Goal: Transaction & Acquisition: Purchase product/service

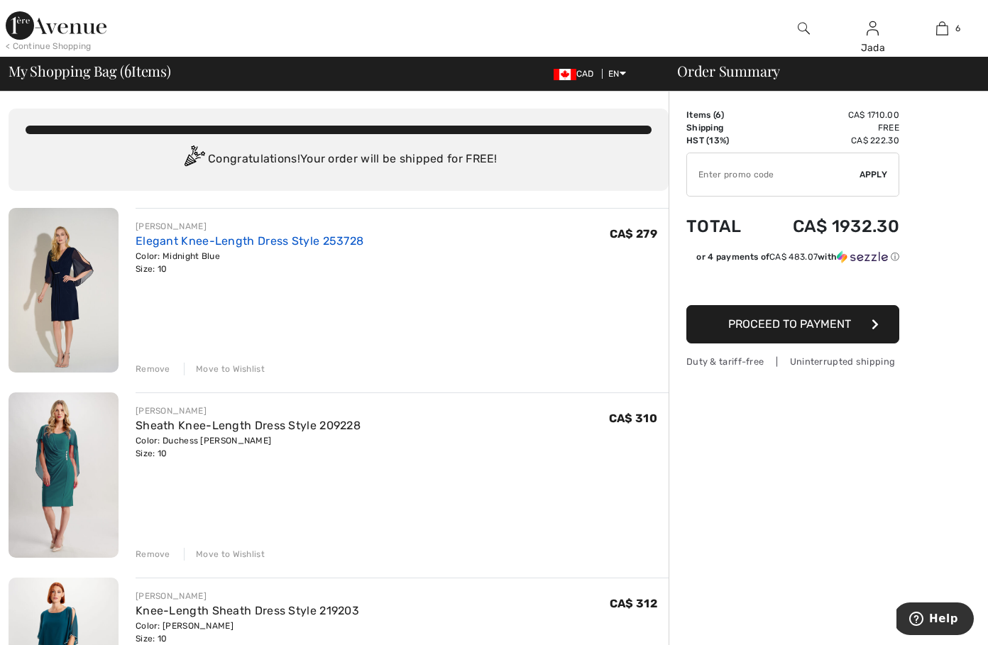
click at [319, 238] on link "Elegant Knee-Length Dress Style 253728" at bounding box center [250, 240] width 228 height 13
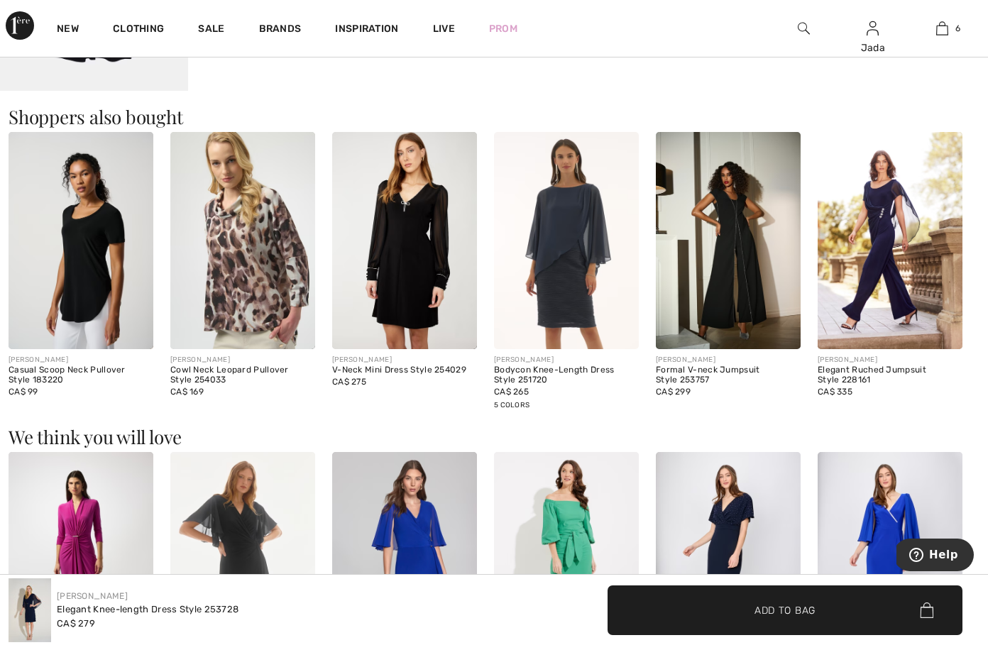
scroll to position [994, 0]
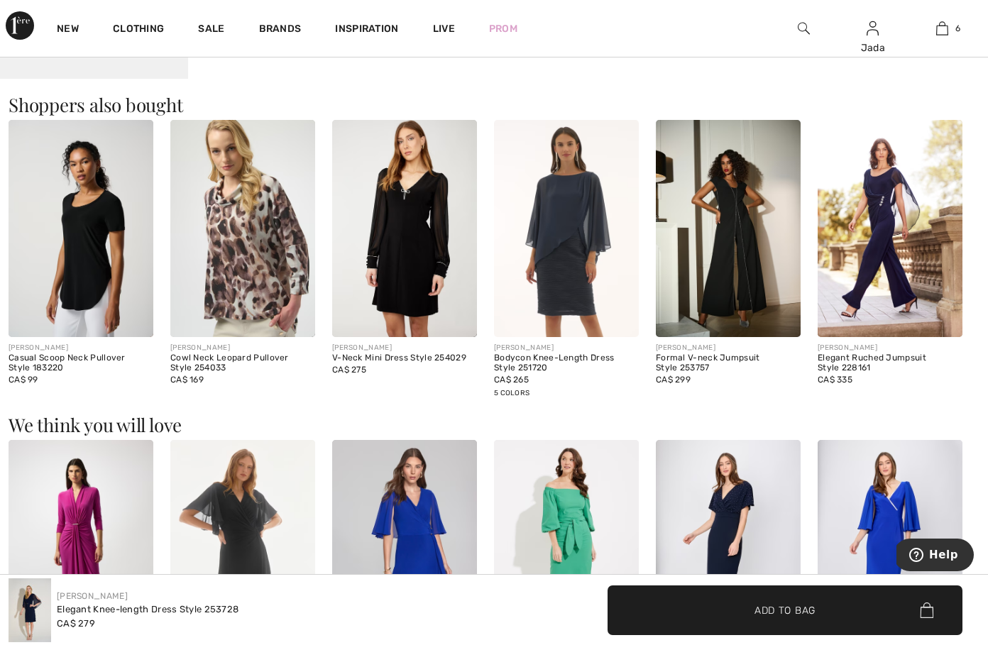
click at [238, 245] on img at bounding box center [242, 228] width 145 height 217
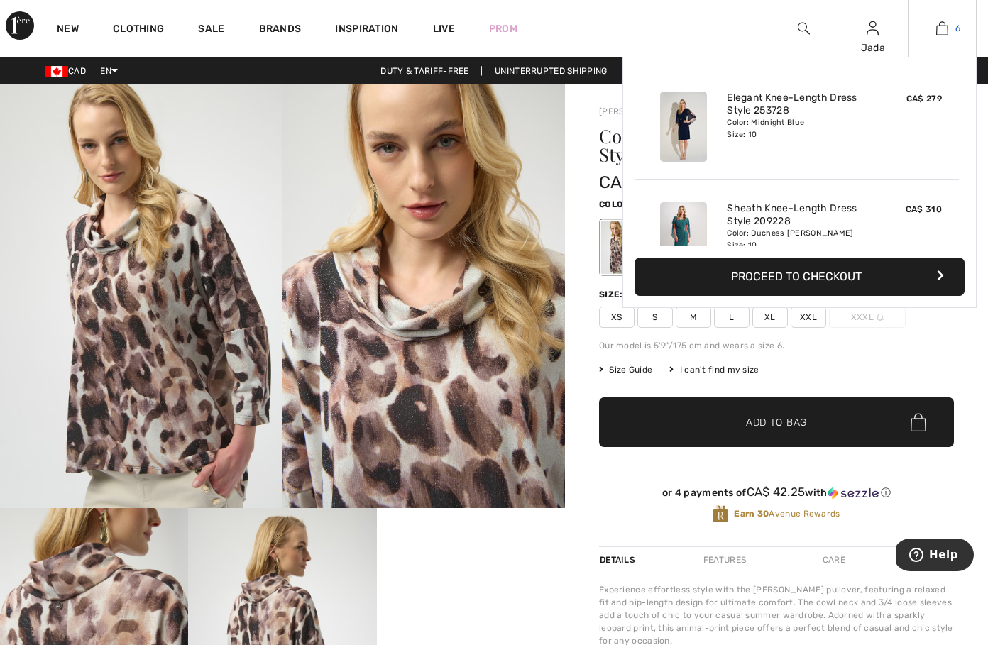
click at [945, 27] on img at bounding box center [942, 28] width 12 height 17
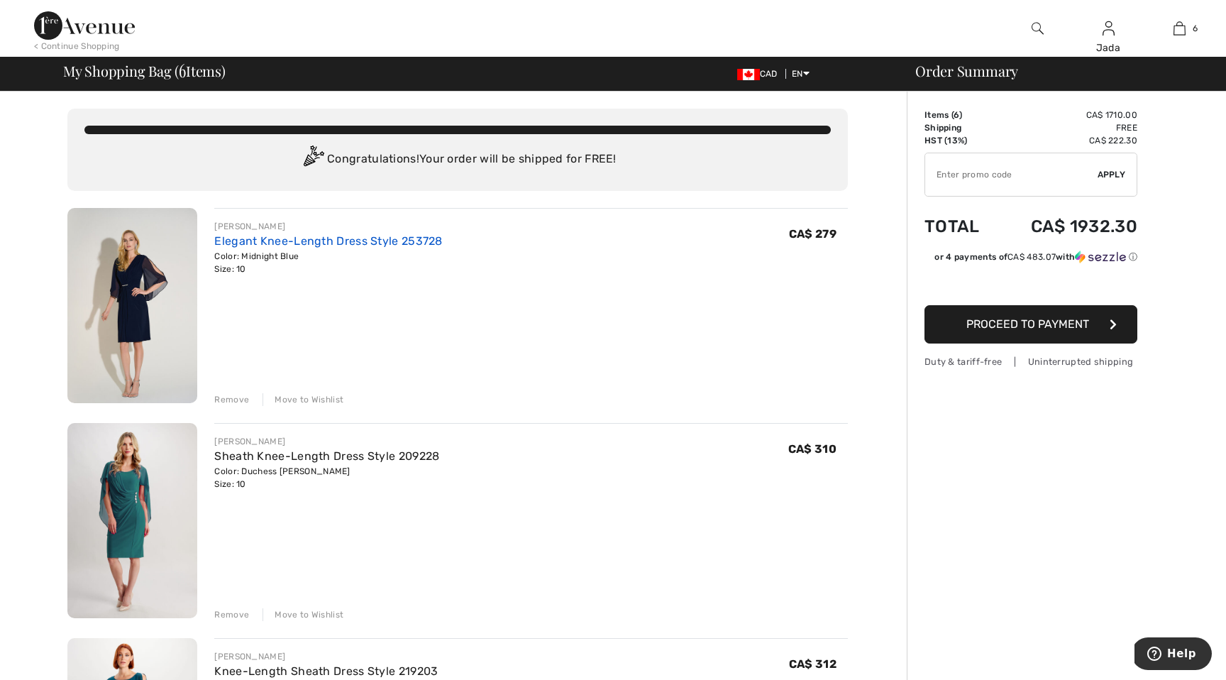
click at [344, 237] on link "Elegant Knee-Length Dress Style 253728" at bounding box center [328, 240] width 228 height 13
click at [356, 455] on link "Sheath Knee-Length Dress Style 209228" at bounding box center [326, 455] width 225 height 13
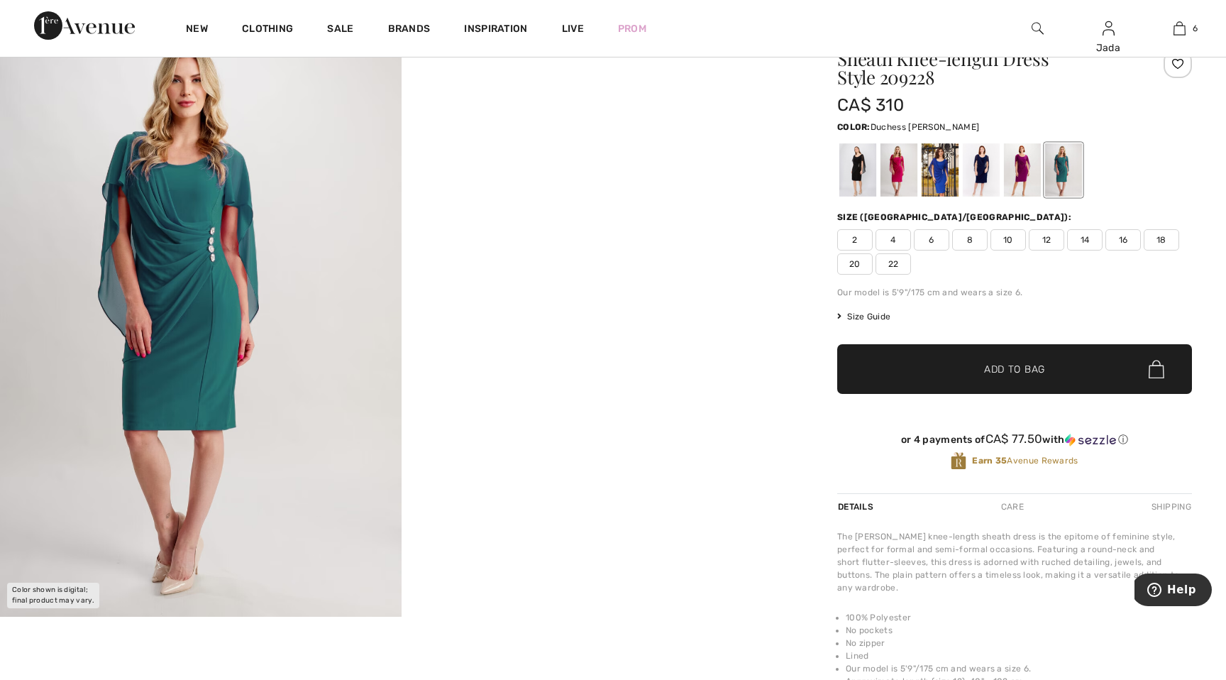
scroll to position [56, 0]
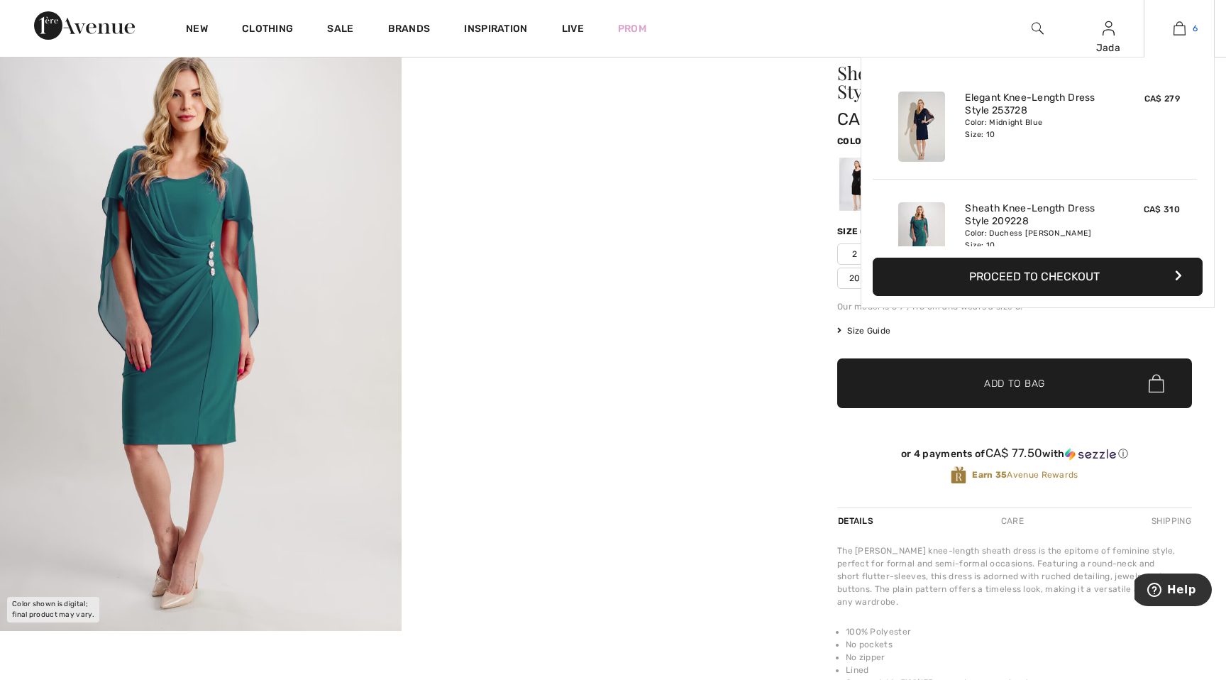
click at [1185, 29] on link "6" at bounding box center [1180, 28] width 70 height 17
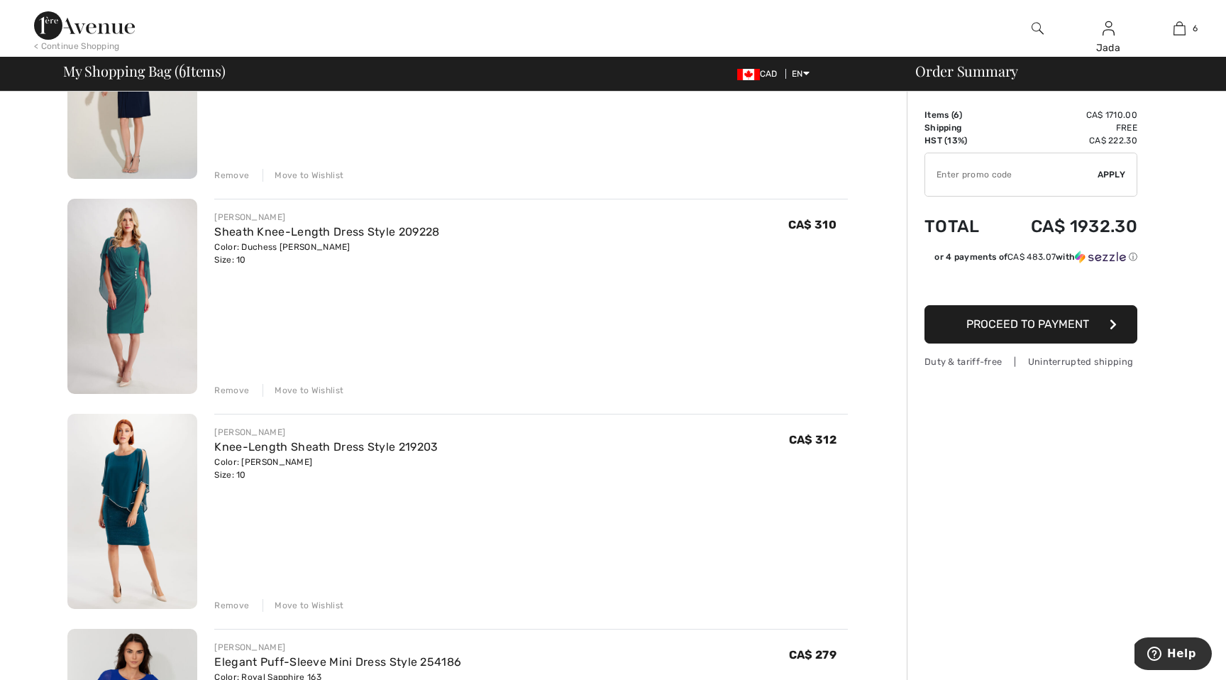
scroll to position [226, 0]
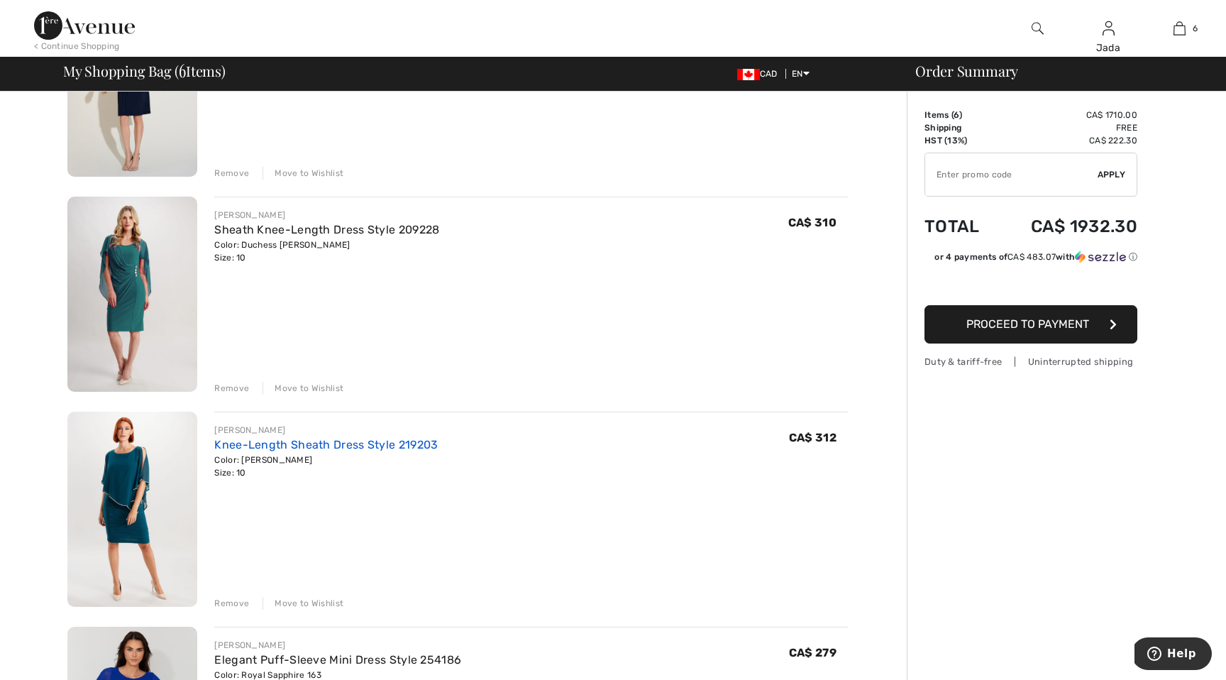
click at [351, 441] on link "Knee-Length Sheath Dress Style 219203" at bounding box center [326, 444] width 224 height 13
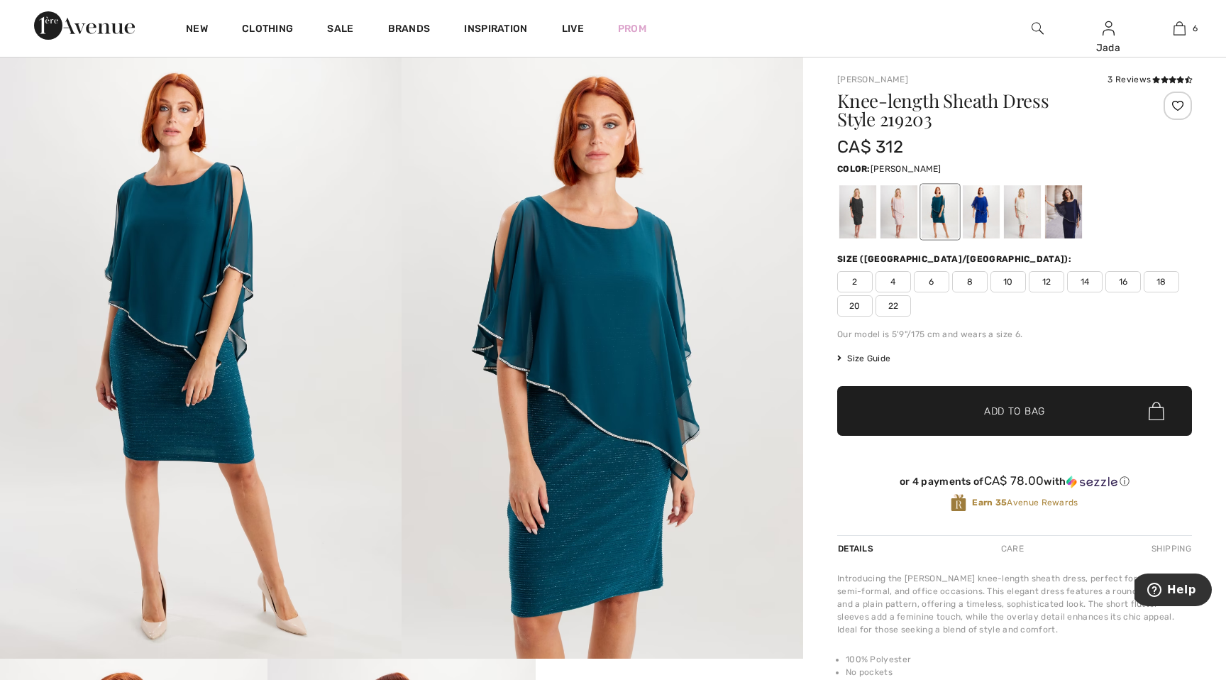
scroll to position [24, 0]
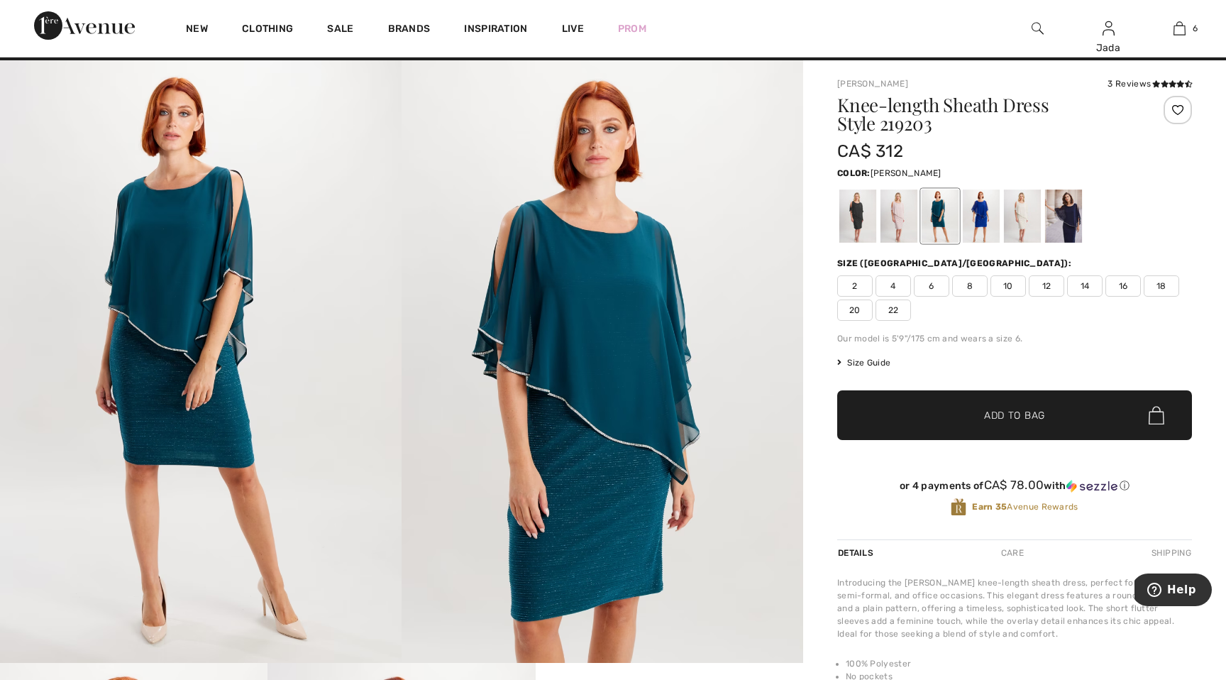
click at [567, 401] on img at bounding box center [603, 361] width 402 height 603
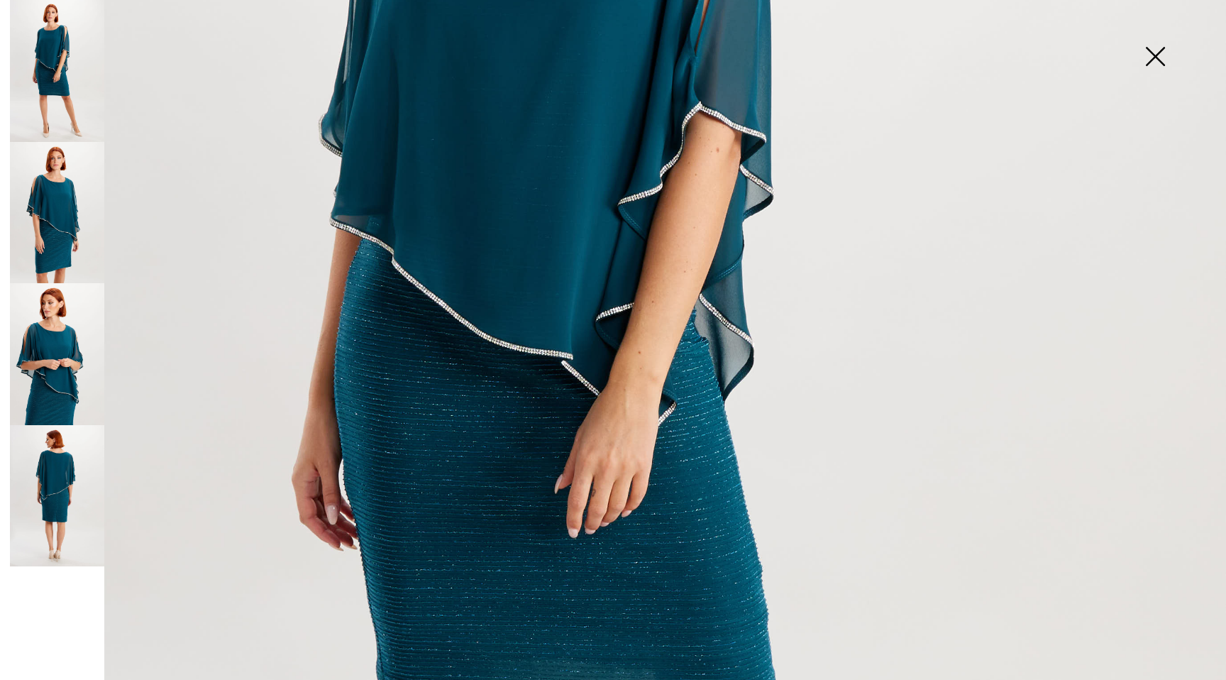
scroll to position [533, 0]
click at [1151, 61] on img at bounding box center [1155, 57] width 71 height 73
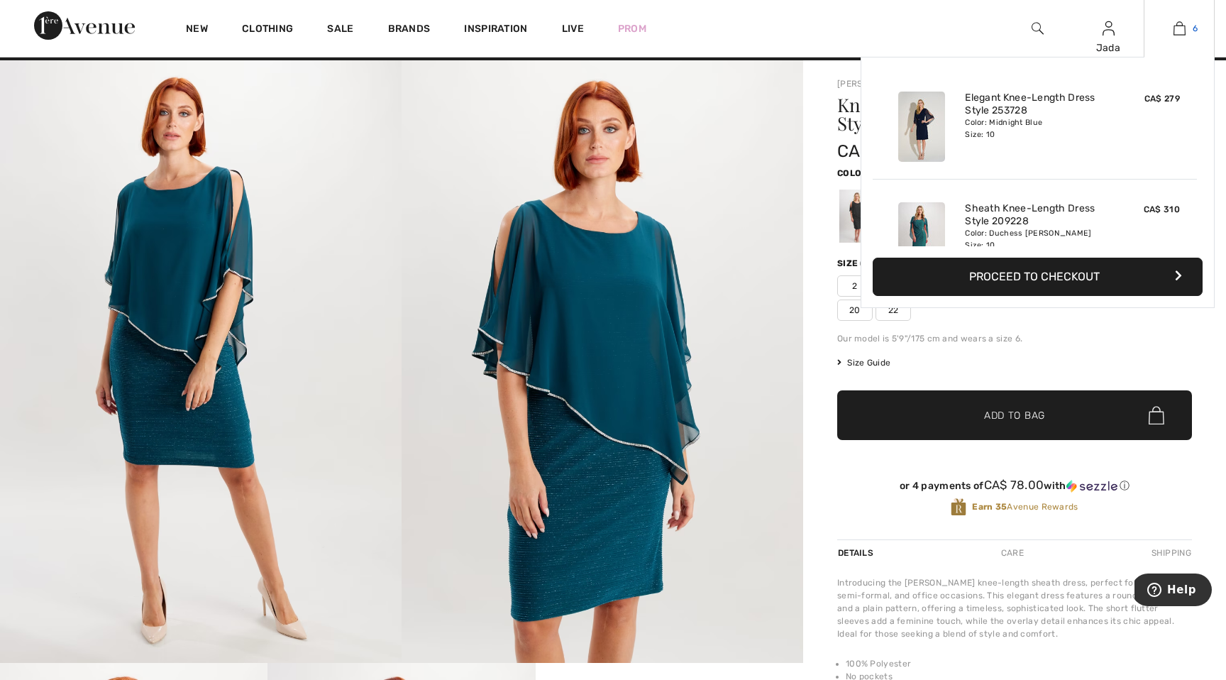
click at [1179, 21] on img at bounding box center [1180, 28] width 12 height 17
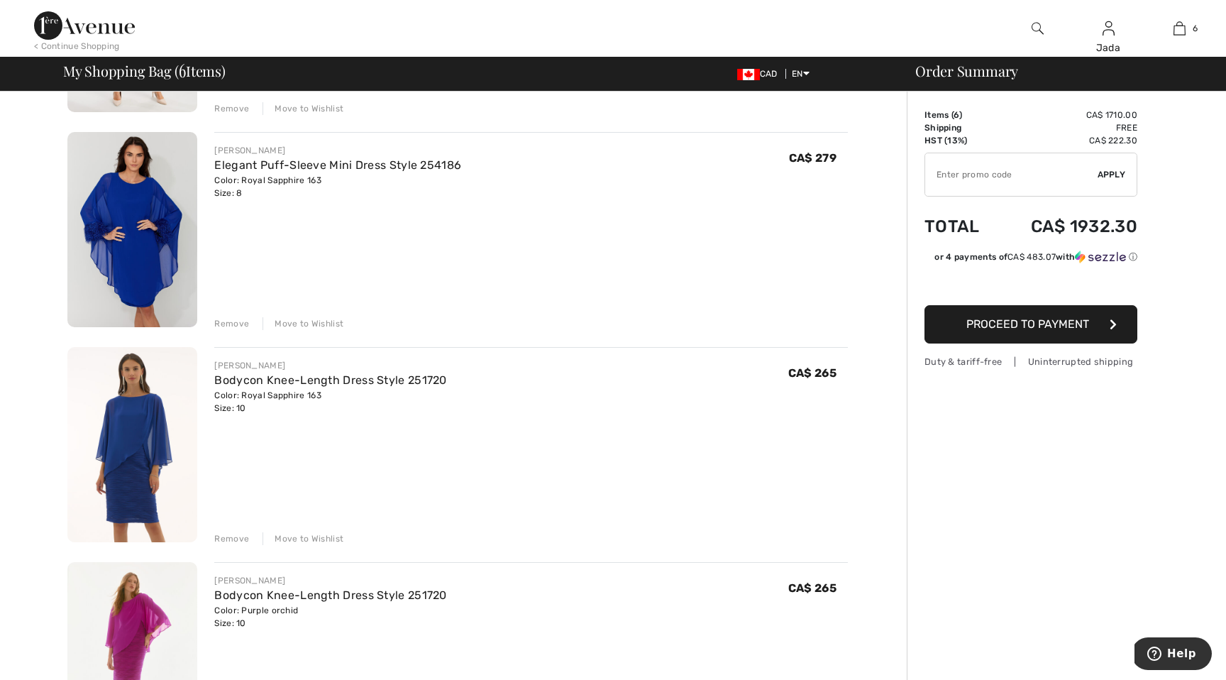
scroll to position [723, 0]
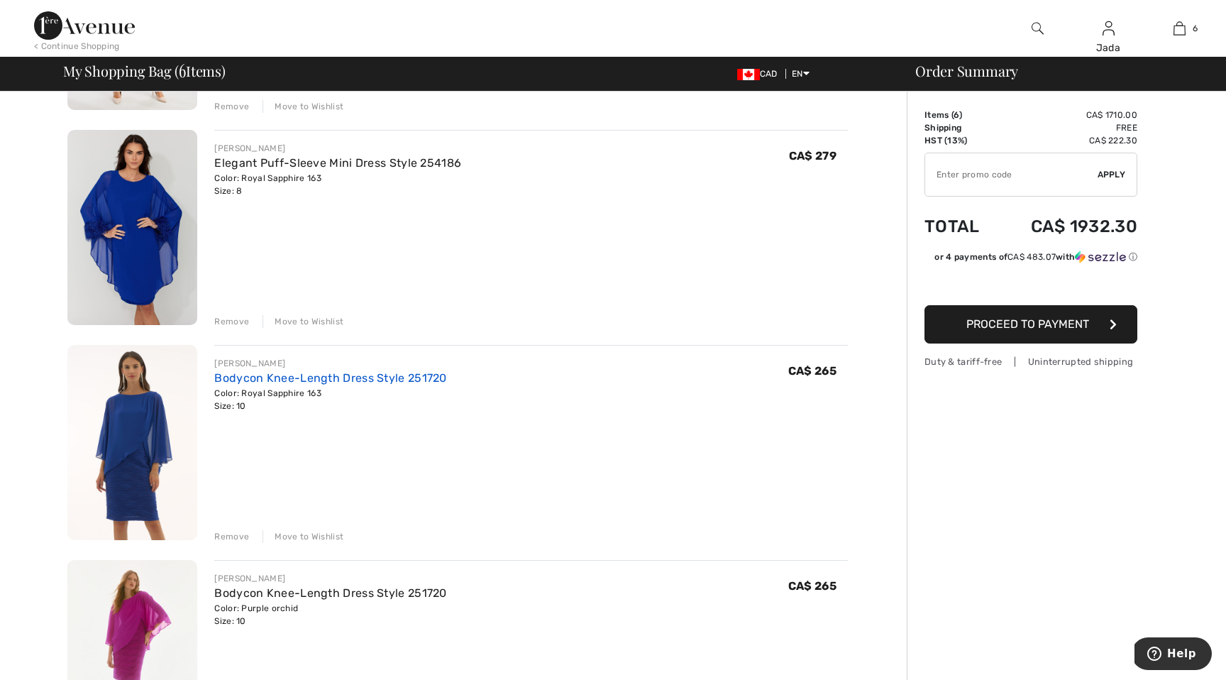
click at [307, 377] on link "Bodycon Knee-Length Dress Style 251720" at bounding box center [330, 377] width 232 height 13
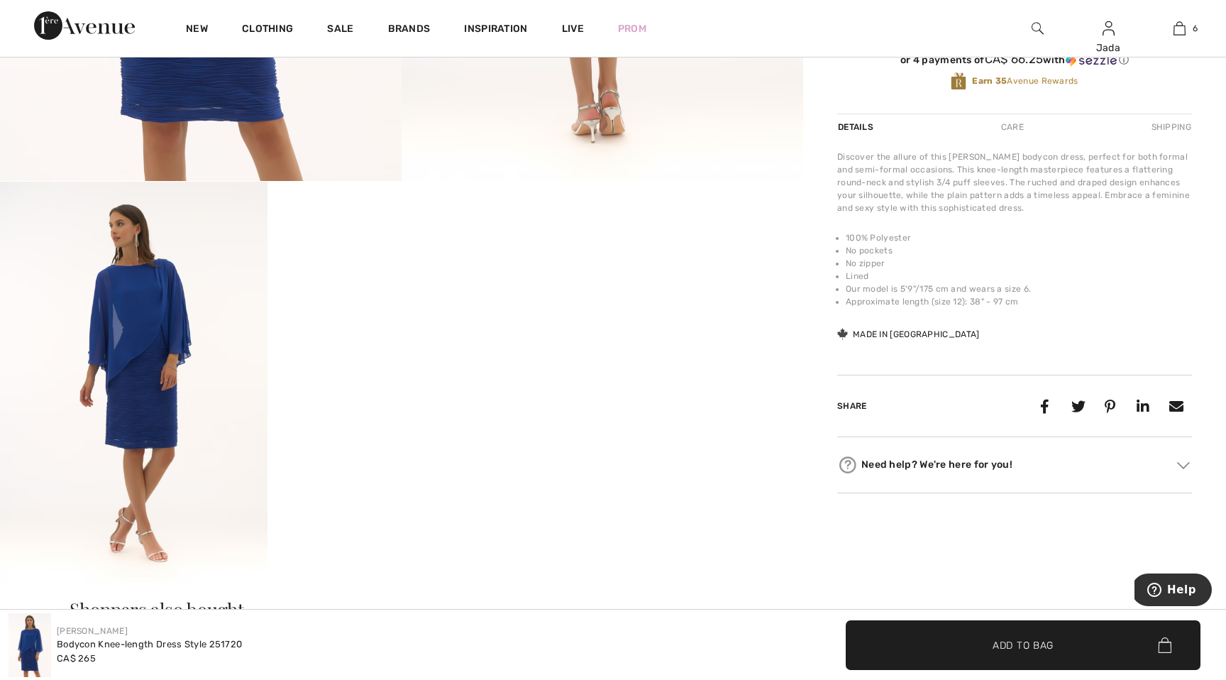
scroll to position [500, 0]
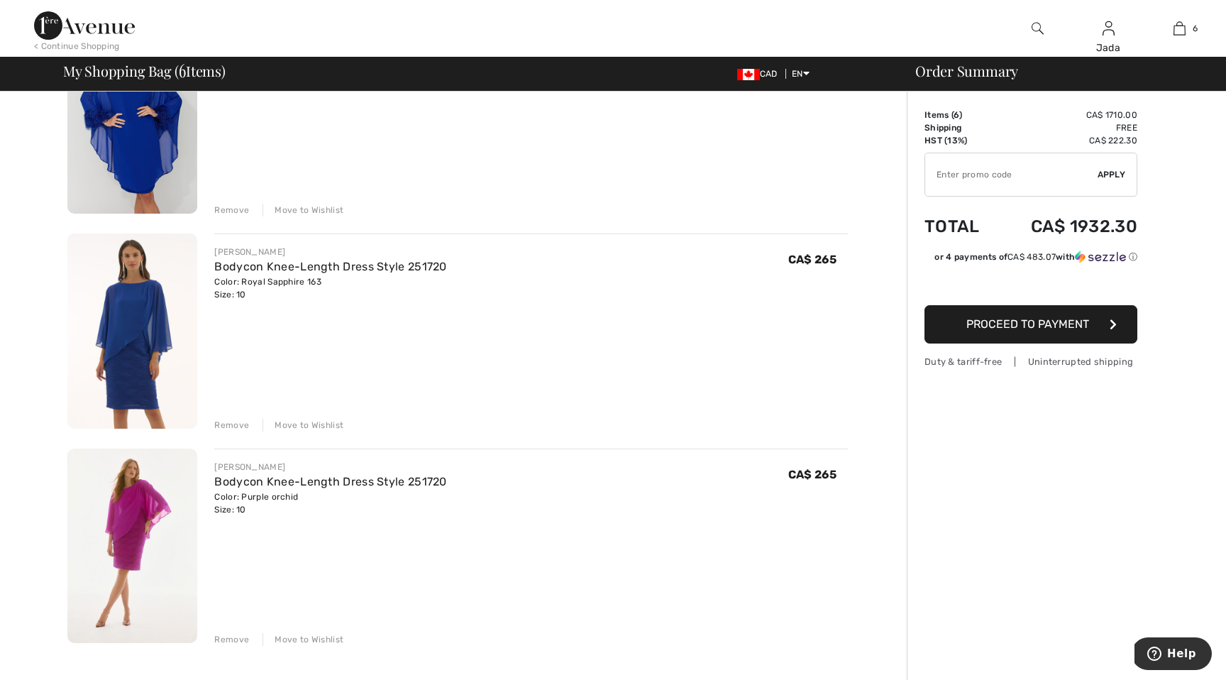
scroll to position [881, 0]
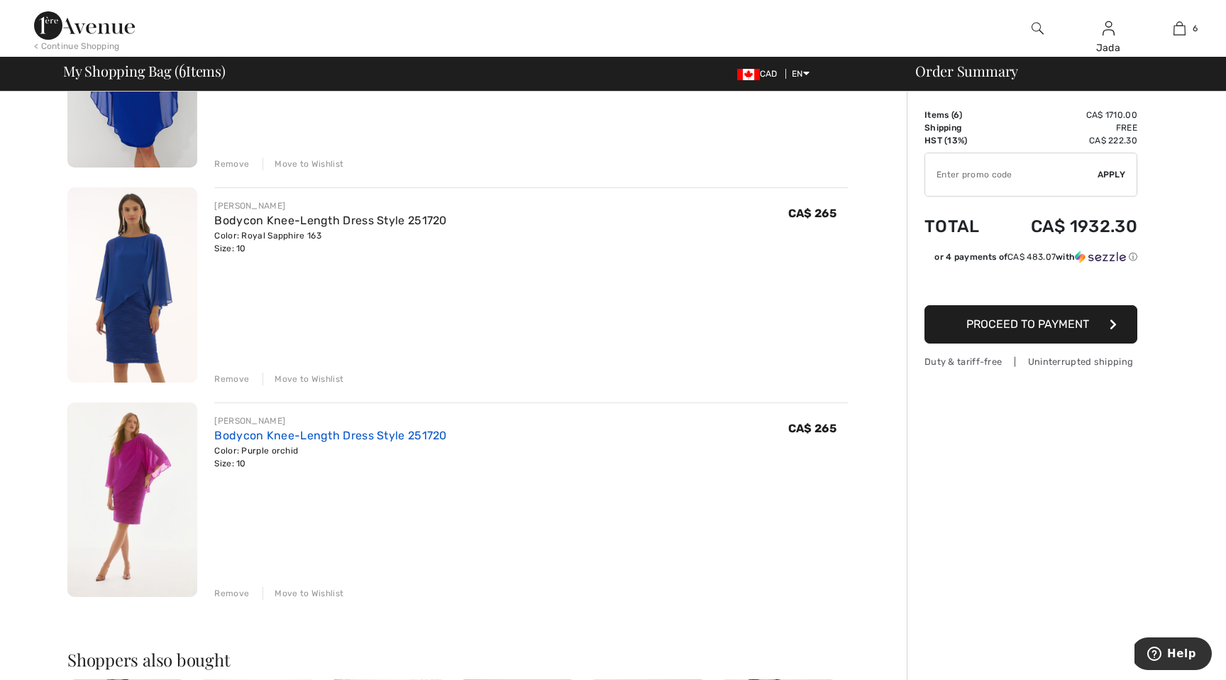
click at [285, 439] on link "Bodycon Knee-Length Dress Style 251720" at bounding box center [330, 435] width 232 height 13
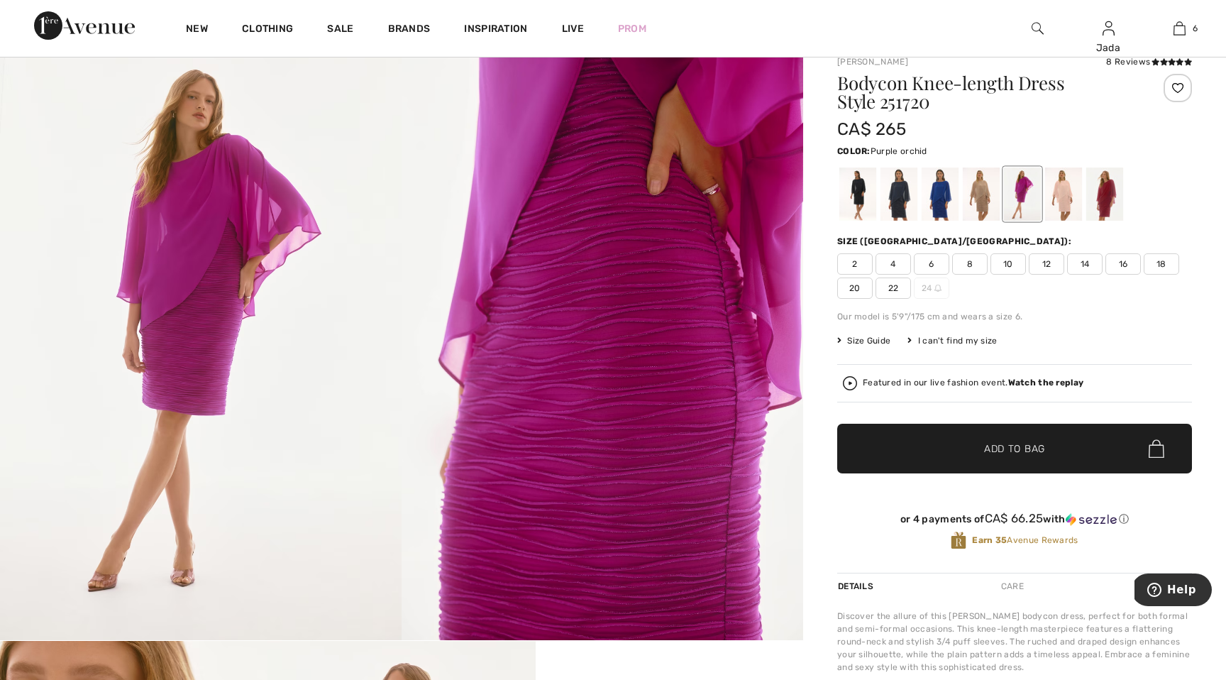
scroll to position [47, 0]
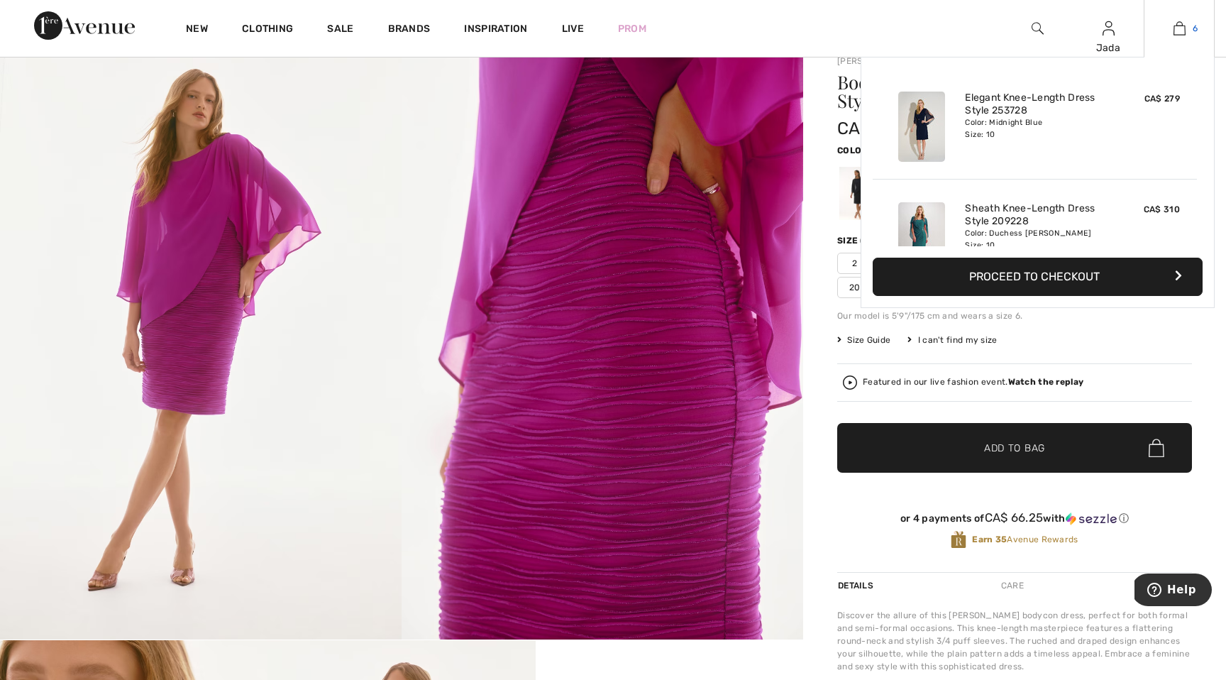
click at [1182, 29] on img at bounding box center [1180, 28] width 12 height 17
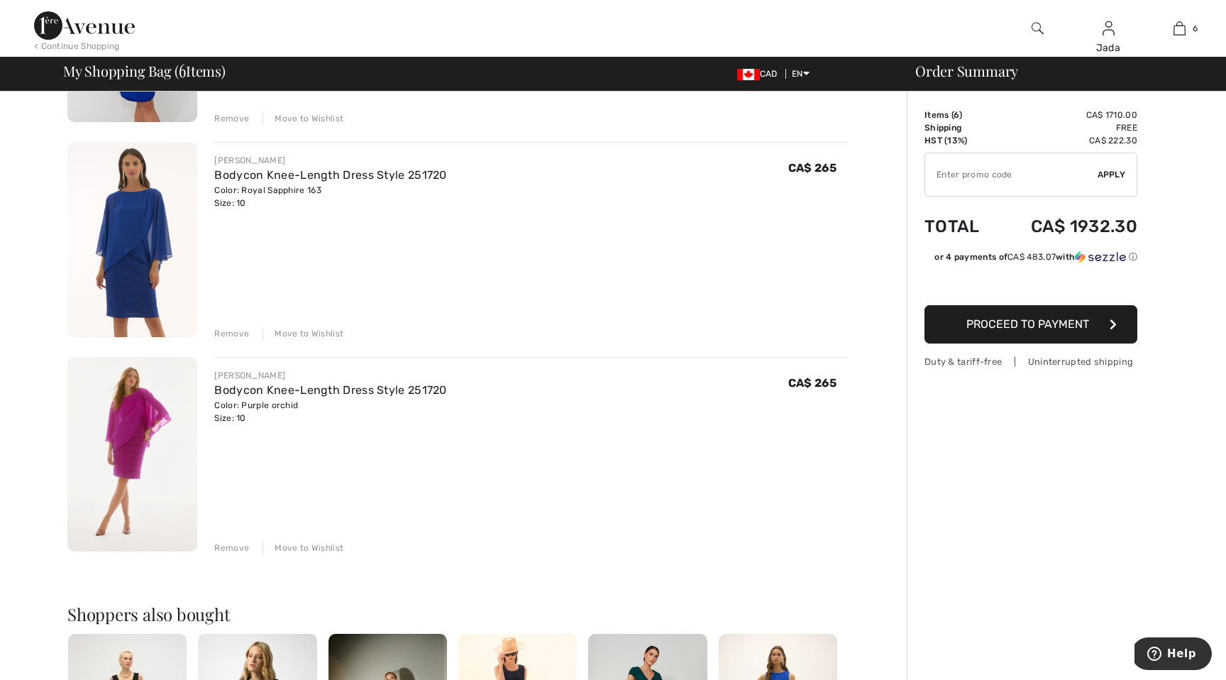
scroll to position [928, 0]
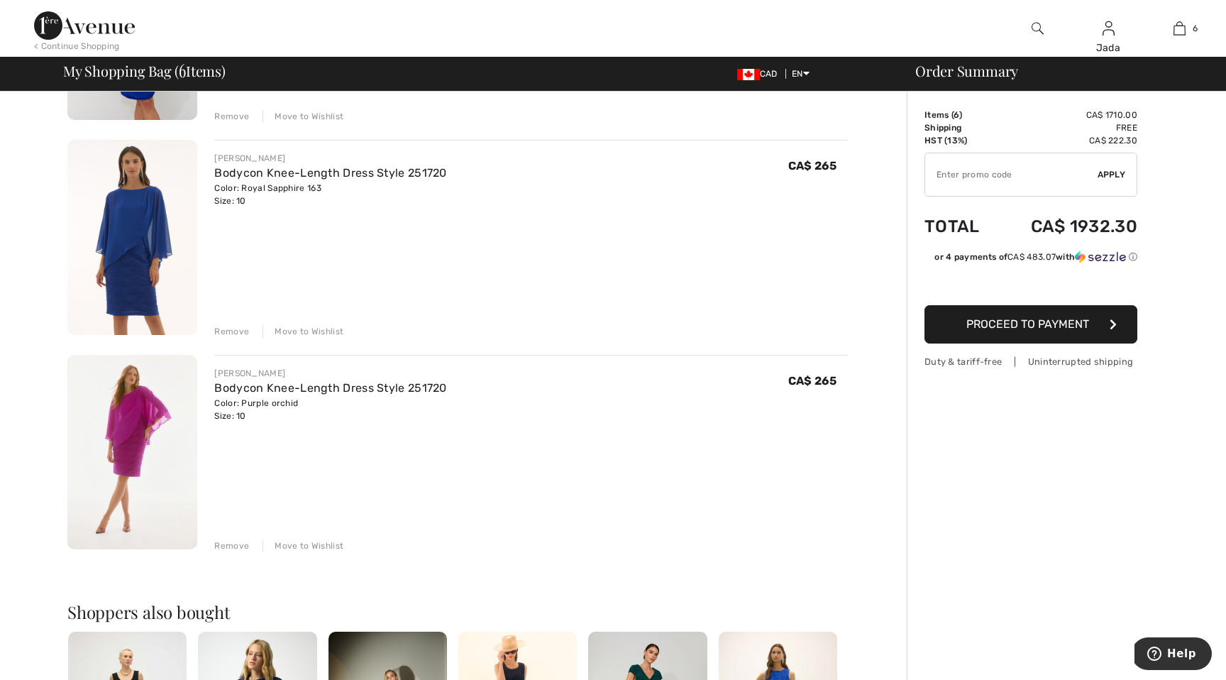
click at [228, 544] on div "Remove" at bounding box center [231, 545] width 35 height 13
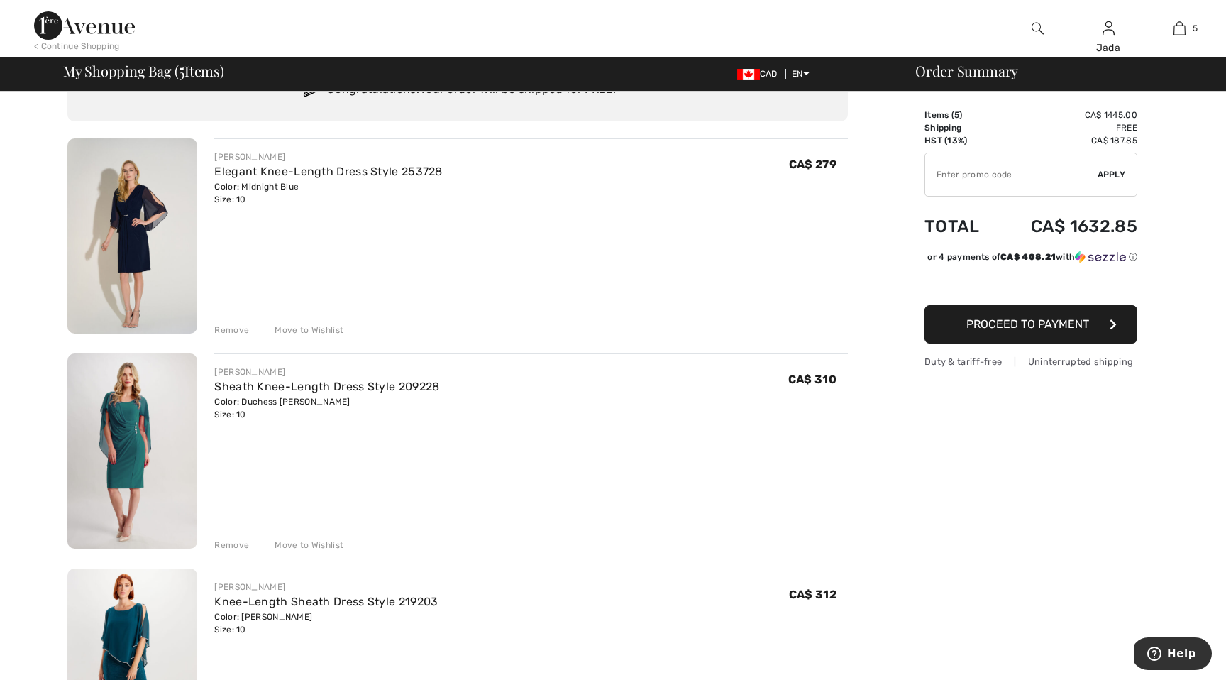
scroll to position [68, 0]
click at [234, 331] on div "Remove" at bounding box center [231, 331] width 35 height 13
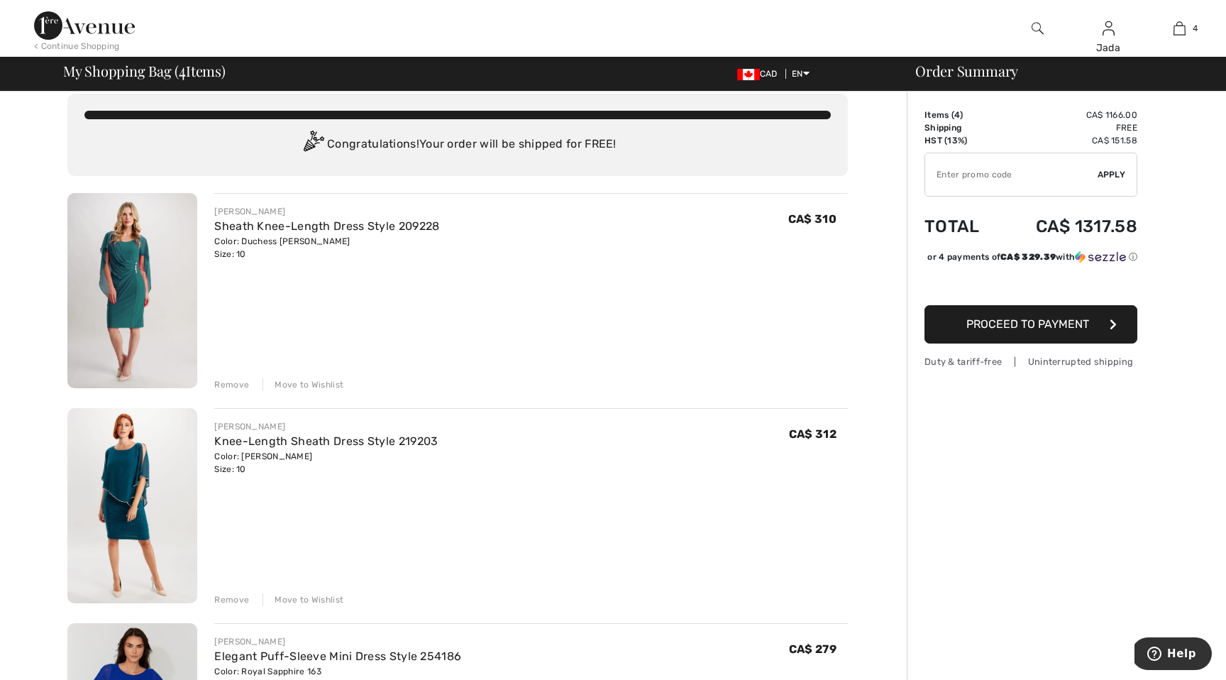
scroll to position [0, 0]
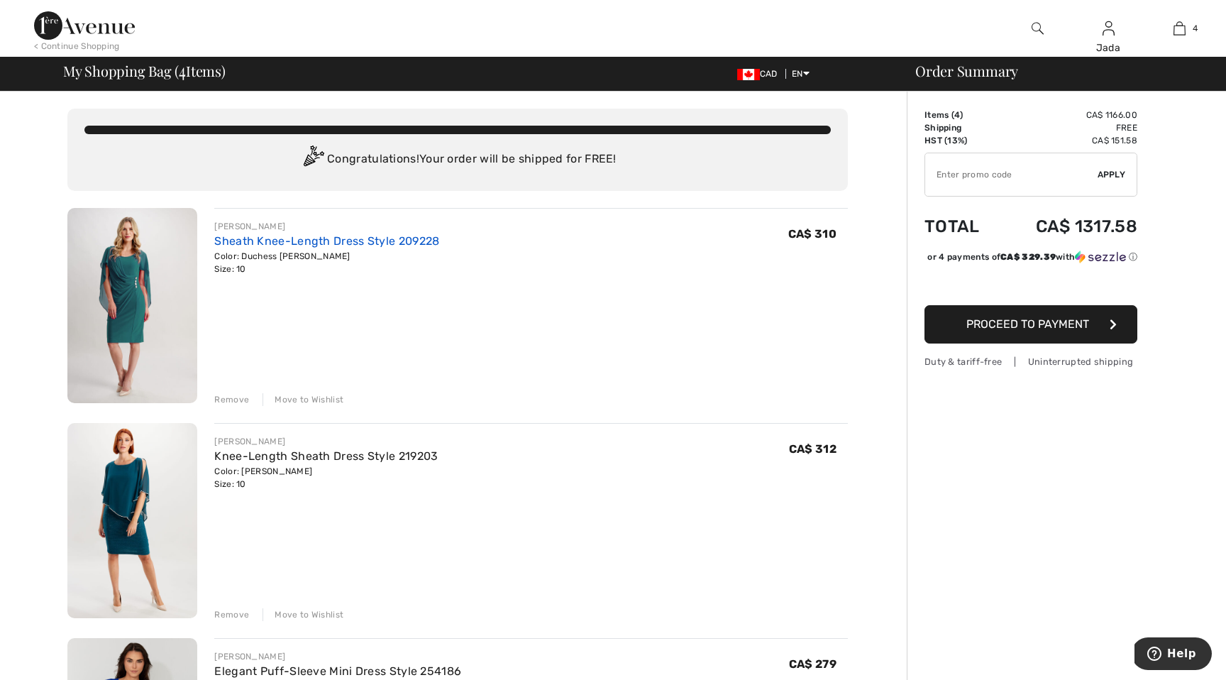
click at [341, 236] on link "Sheath Knee-Length Dress Style 209228" at bounding box center [326, 240] width 225 height 13
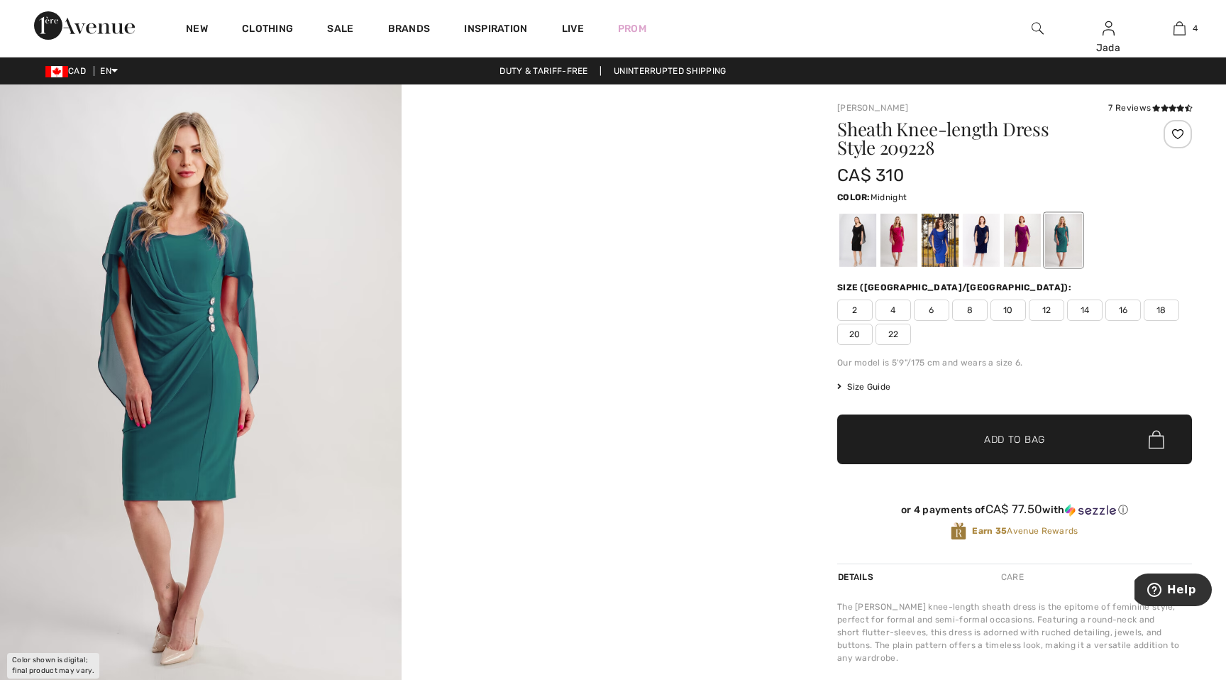
click at [981, 246] on div at bounding box center [981, 240] width 37 height 53
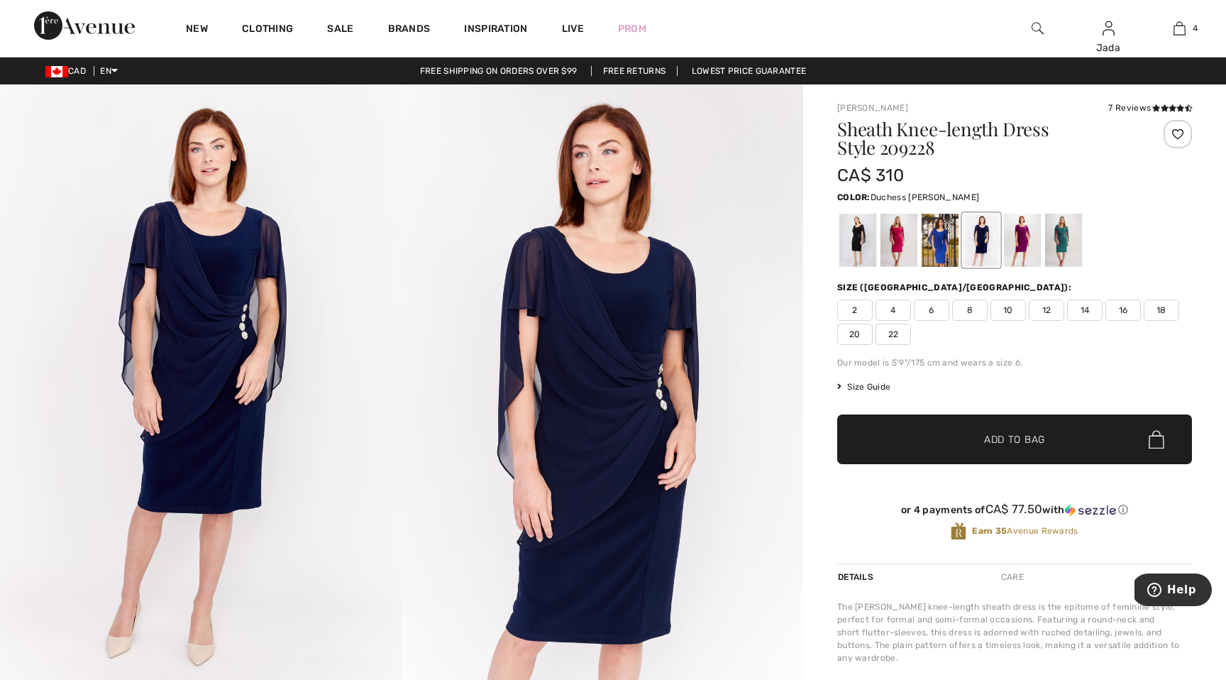
click at [1063, 237] on div at bounding box center [1063, 240] width 37 height 53
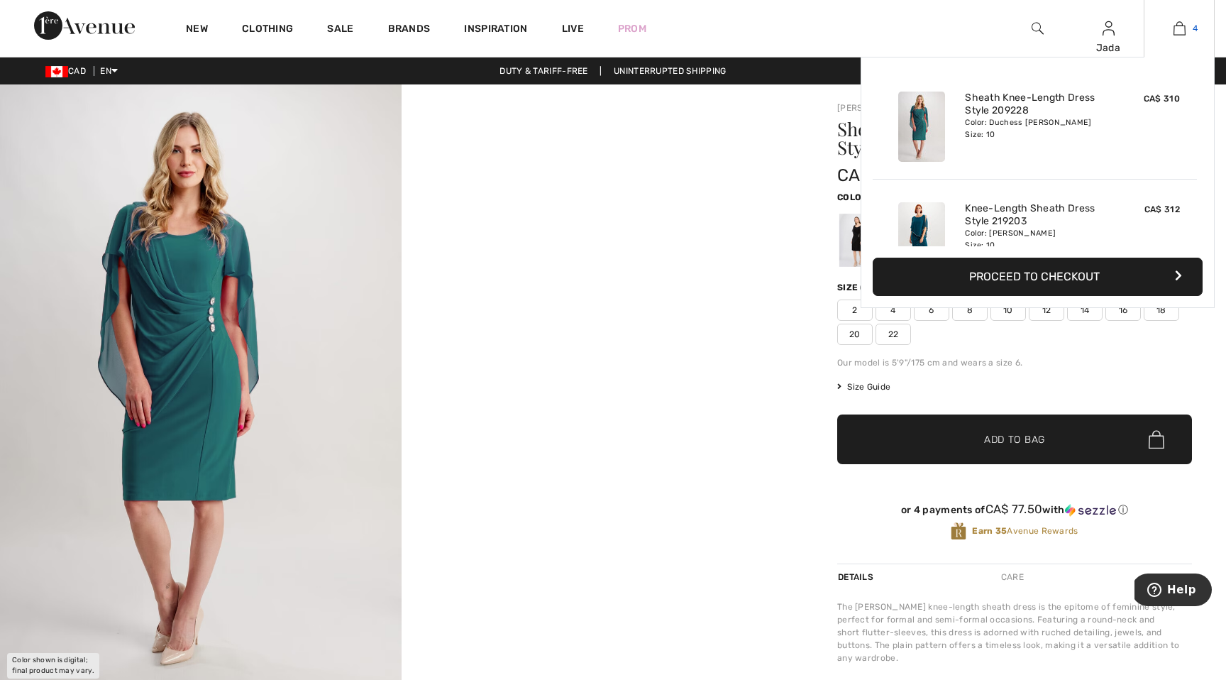
click at [1184, 21] on img at bounding box center [1180, 28] width 12 height 17
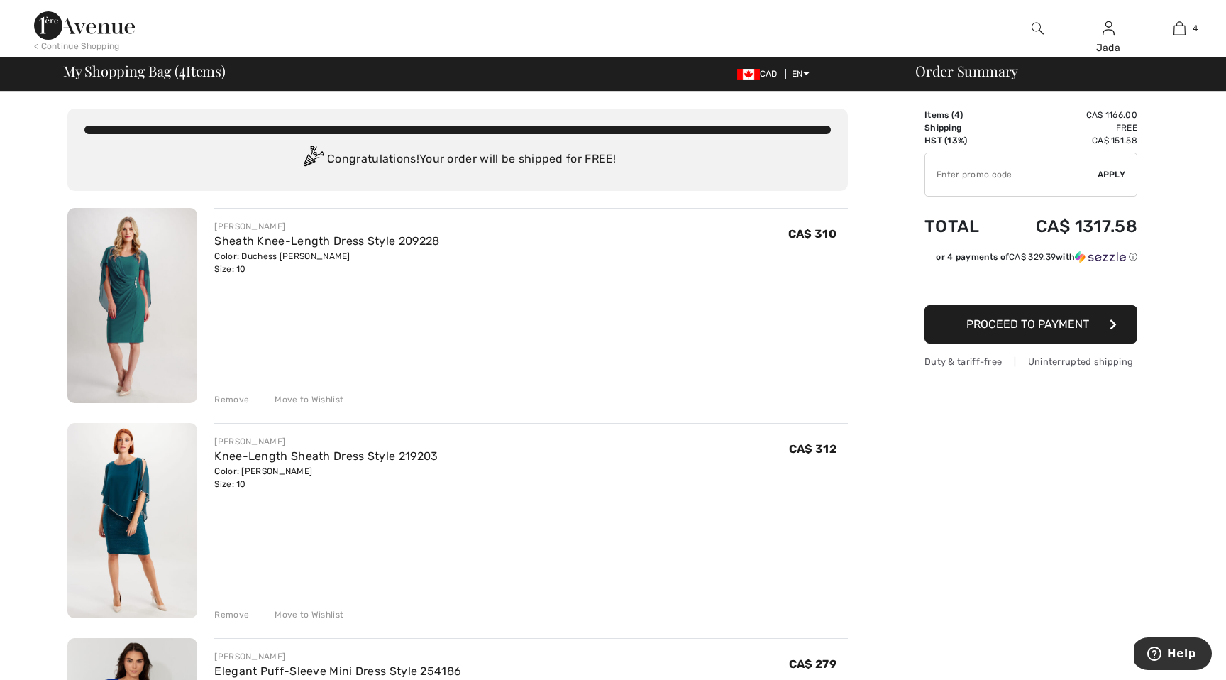
click at [236, 397] on div "Remove" at bounding box center [231, 399] width 35 height 13
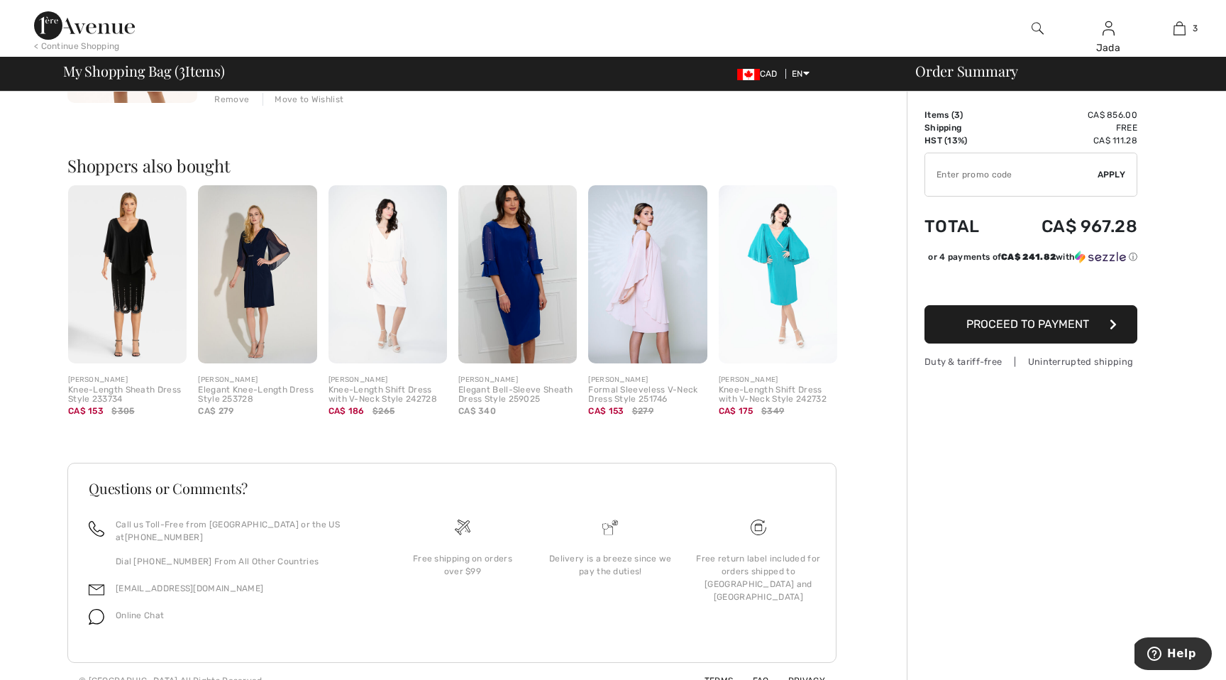
scroll to position [734, 0]
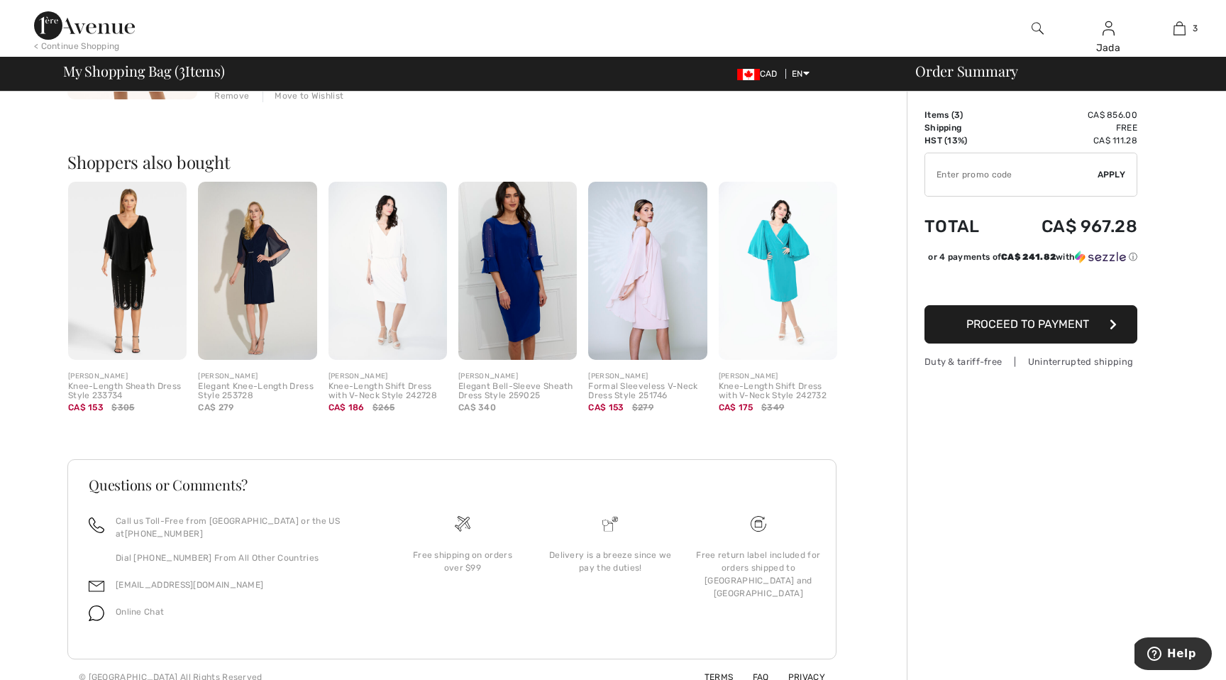
click at [532, 297] on img at bounding box center [517, 271] width 119 height 178
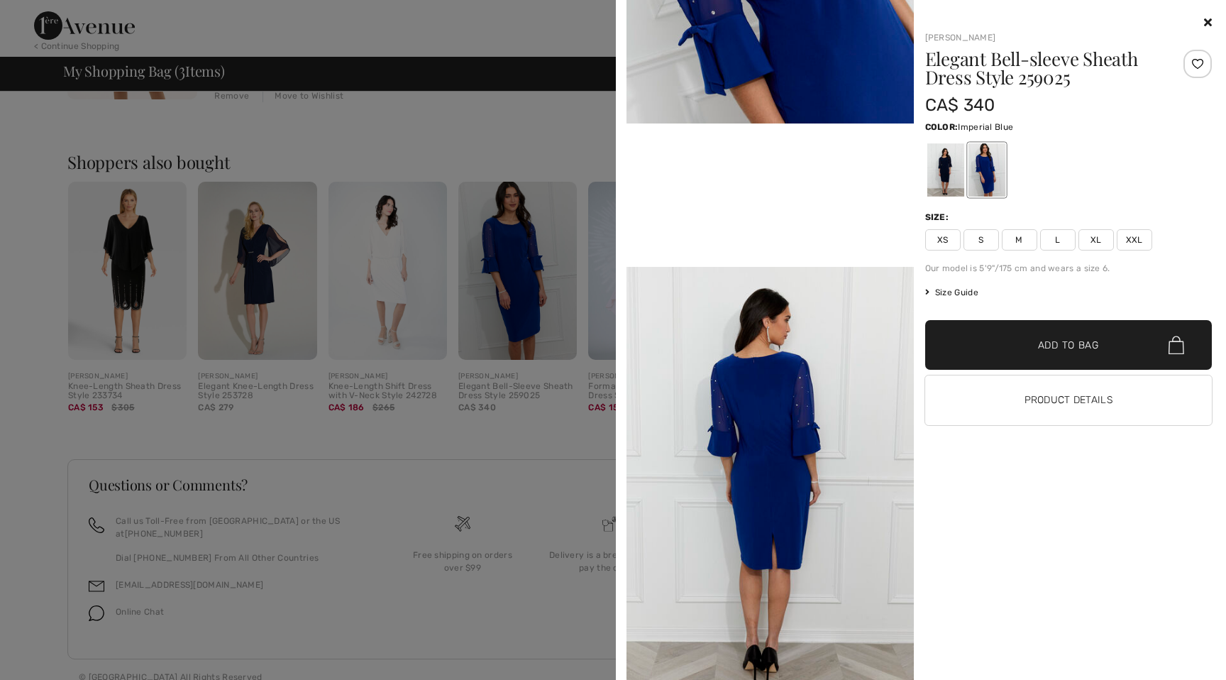
scroll to position [684, 0]
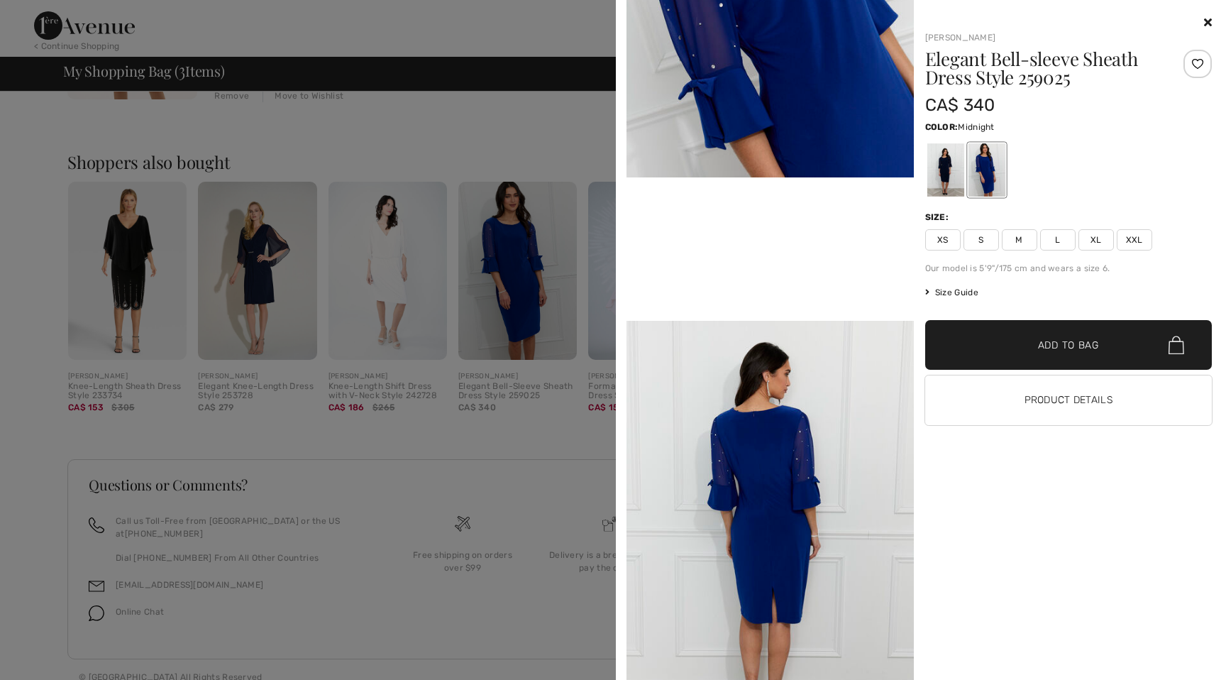
click at [940, 163] on div at bounding box center [945, 169] width 37 height 53
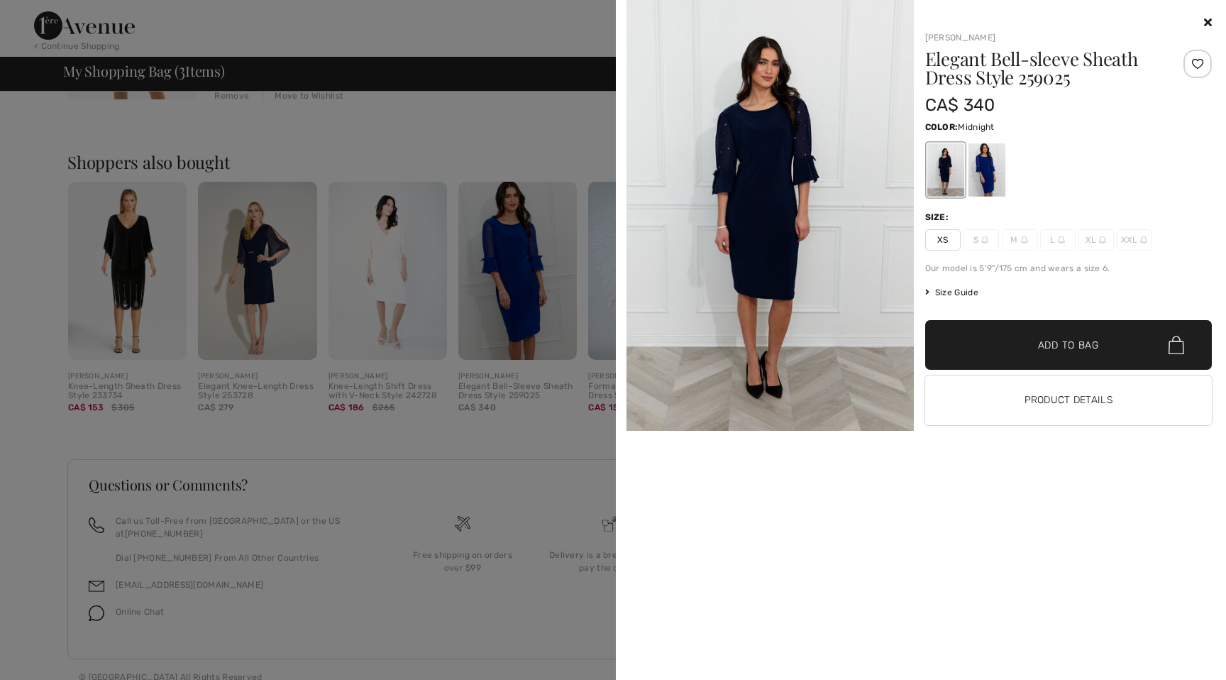
scroll to position [736, 0]
click at [989, 170] on div at bounding box center [986, 169] width 37 height 53
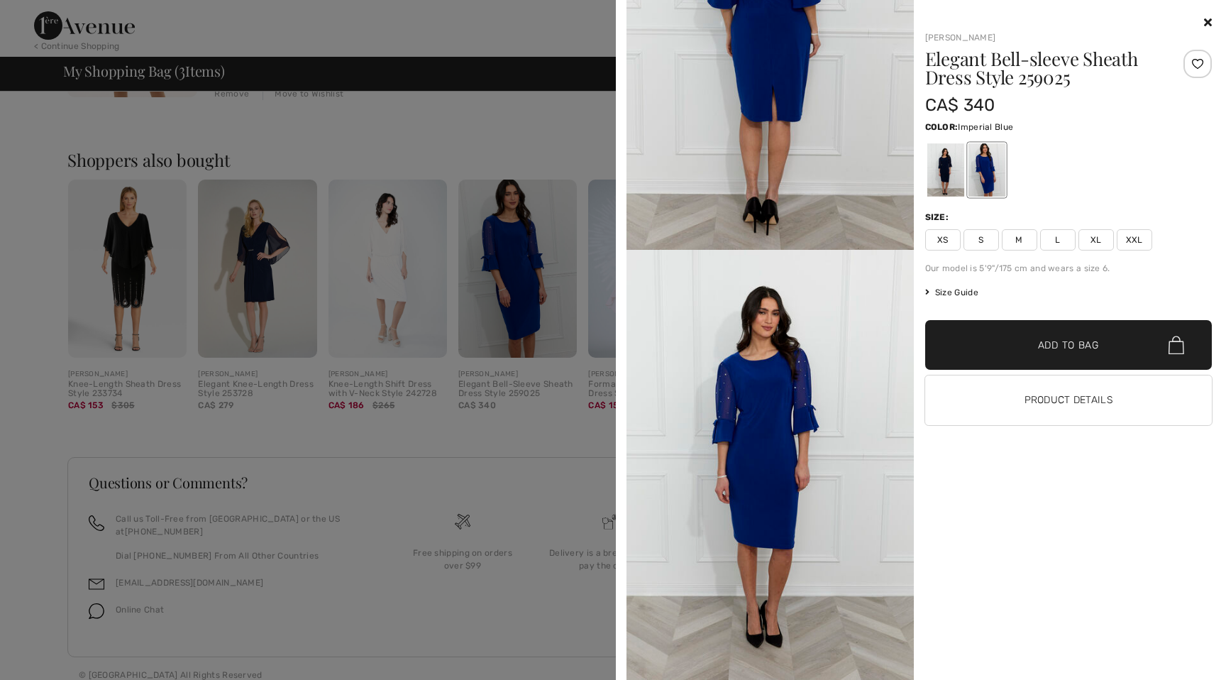
scroll to position [1525, 0]
click at [1214, 18] on div "Your browser does not support the video tag. [PERSON_NAME] Elegant Bell-sleeve …" at bounding box center [921, 340] width 599 height 680
click at [1209, 18] on icon at bounding box center [1208, 21] width 8 height 11
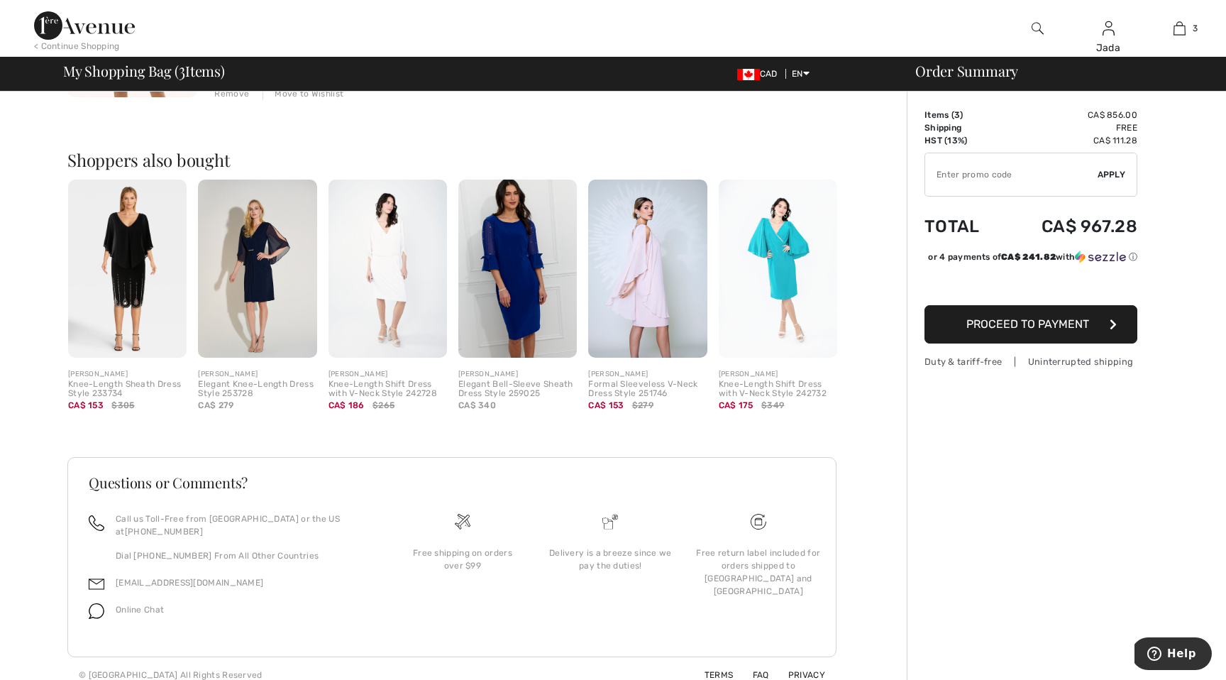
click at [482, 378] on div "[PERSON_NAME]" at bounding box center [517, 374] width 119 height 11
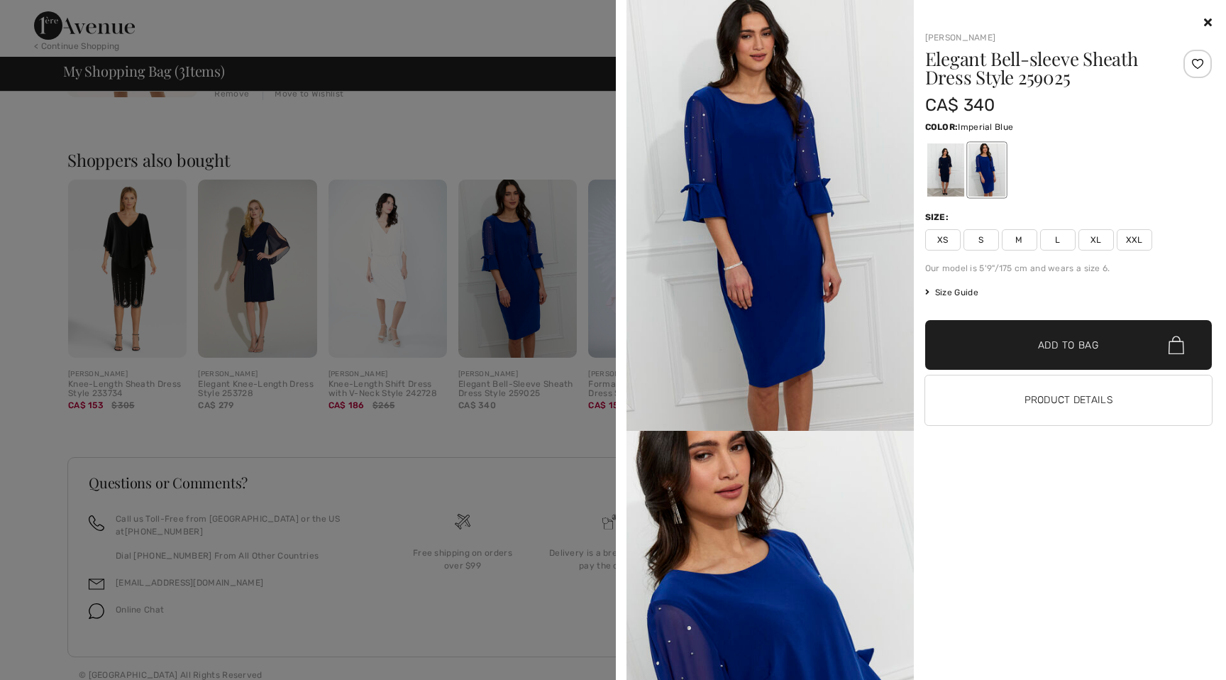
click at [1200, 15] on div at bounding box center [1069, 22] width 287 height 17
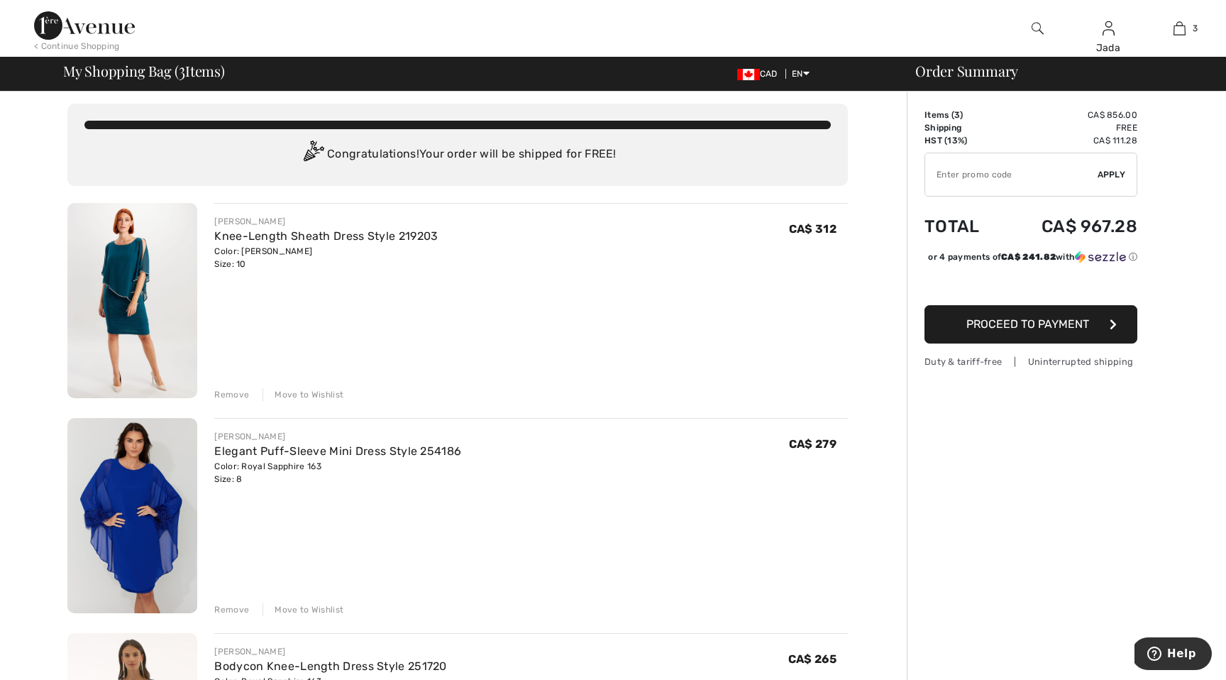
scroll to position [0, 0]
